Goal: Subscribe to service/newsletter

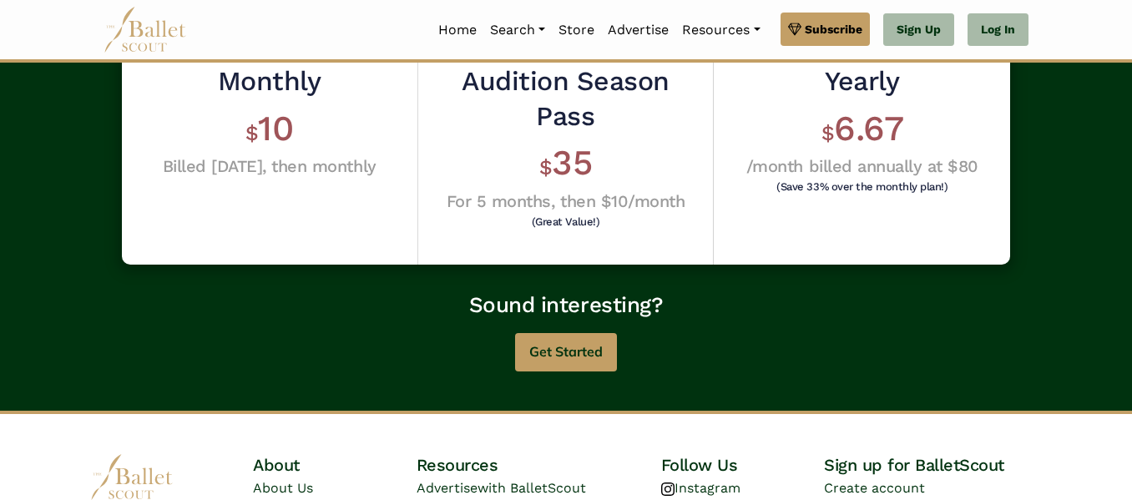
scroll to position [519, 0]
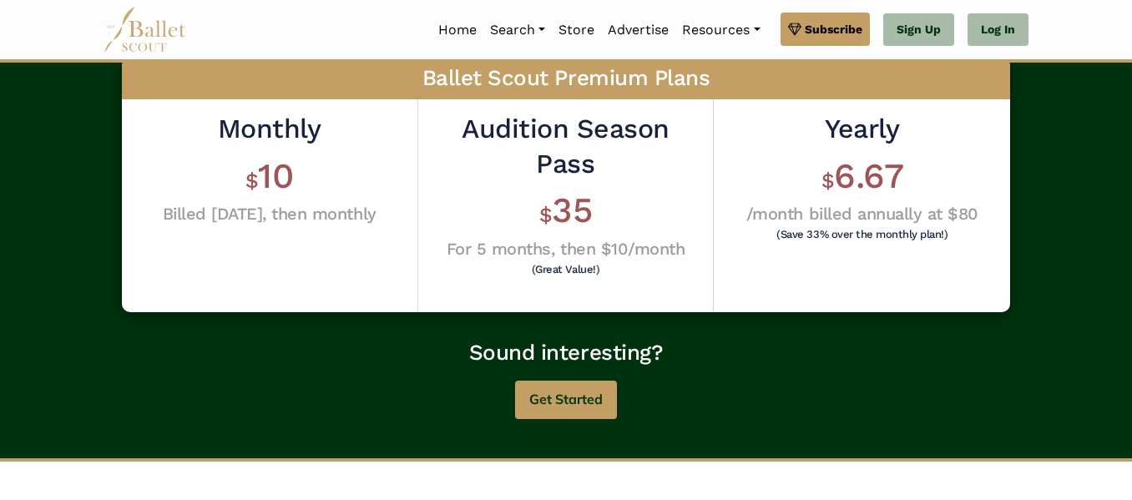
click at [575, 241] on h4 "For 5 months, then $10/month" at bounding box center [566, 249] width 271 height 22
click at [544, 412] on button "Get Started" at bounding box center [566, 400] width 102 height 39
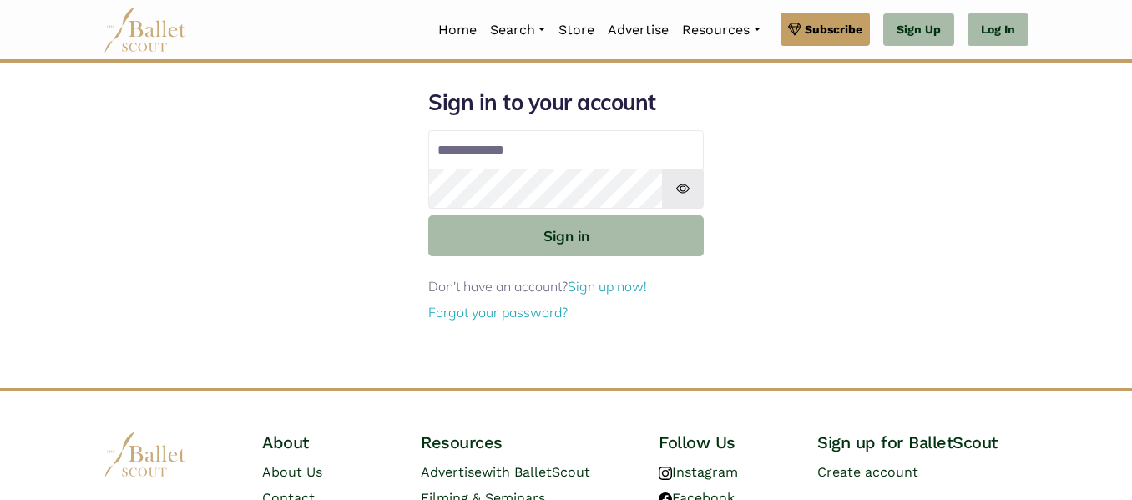
scroll to position [2, 0]
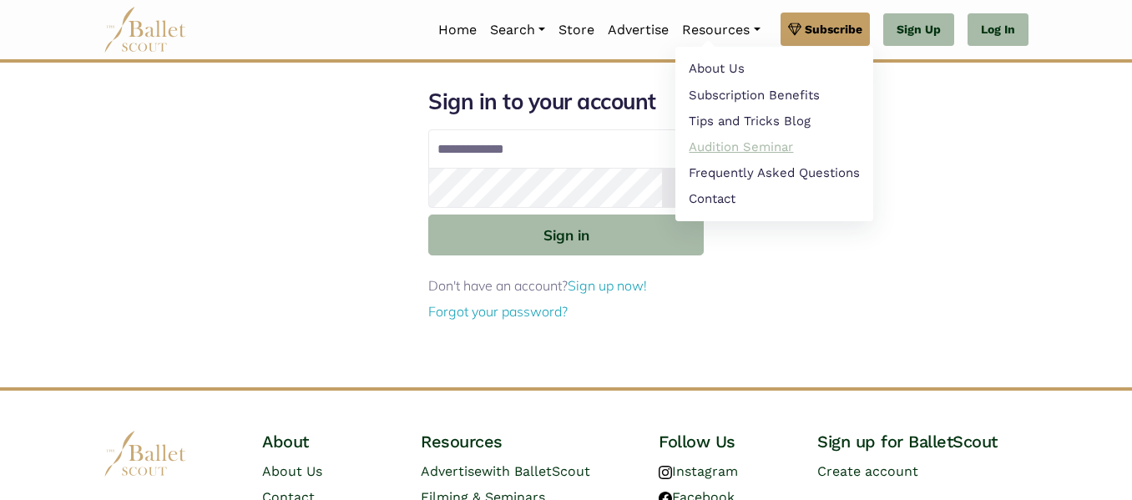
click at [736, 144] on link "Audition Seminar" at bounding box center [774, 147] width 198 height 26
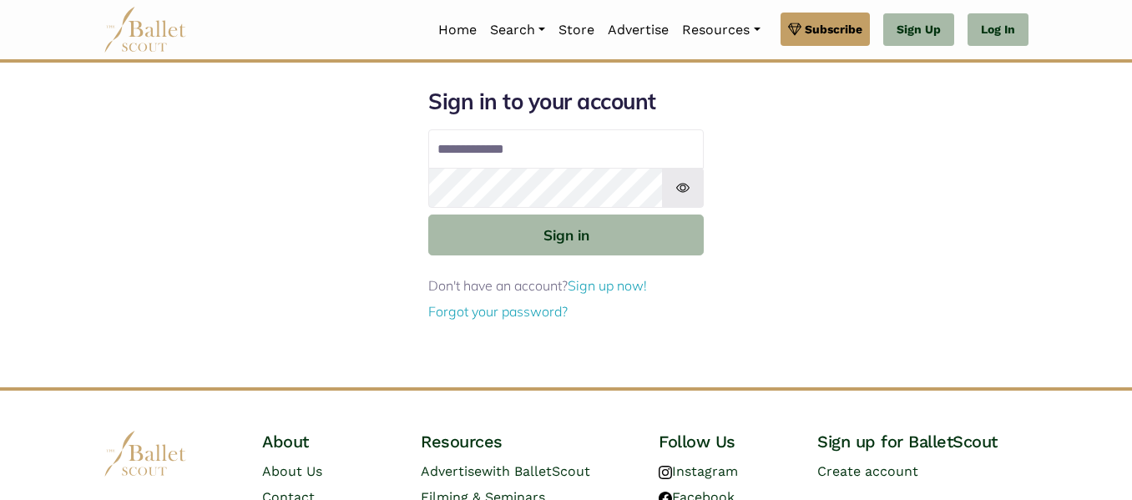
scroll to position [0, 0]
